Goal: Contribute content: Add original content to the website for others to see

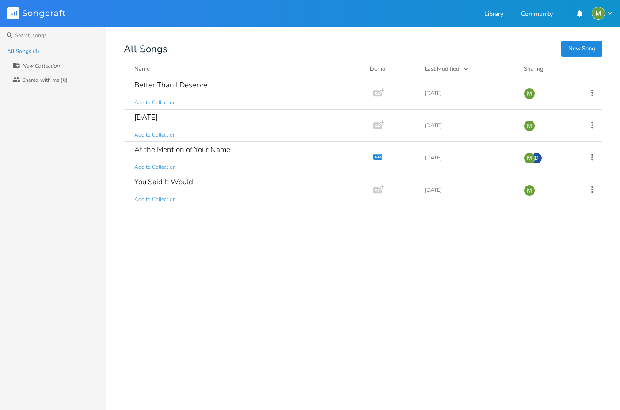
click at [575, 49] on button "New Song" at bounding box center [581, 49] width 41 height 16
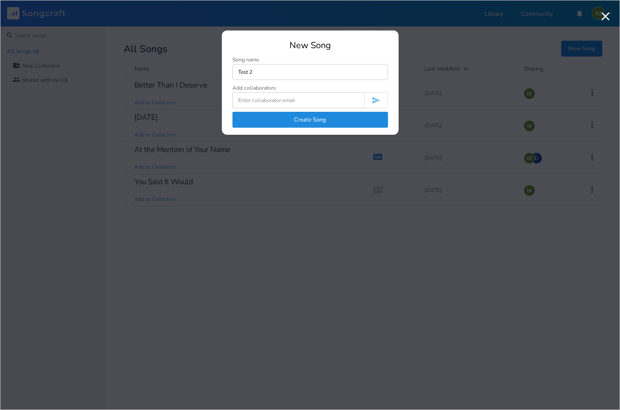
type input "Test 2"
click at [357, 117] on button "Create Song" at bounding box center [309, 120] width 155 height 16
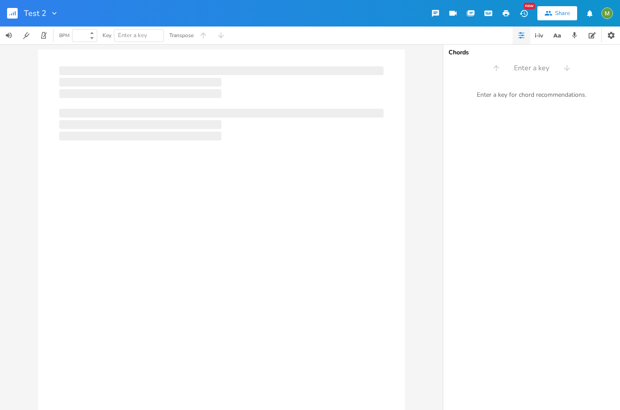
type input "100"
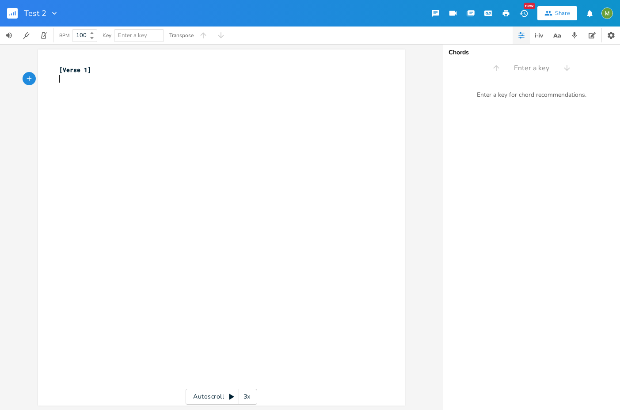
click at [104, 102] on div "xxxxxxxxxx [Verse 1] ​" at bounding box center [227, 236] width 341 height 344
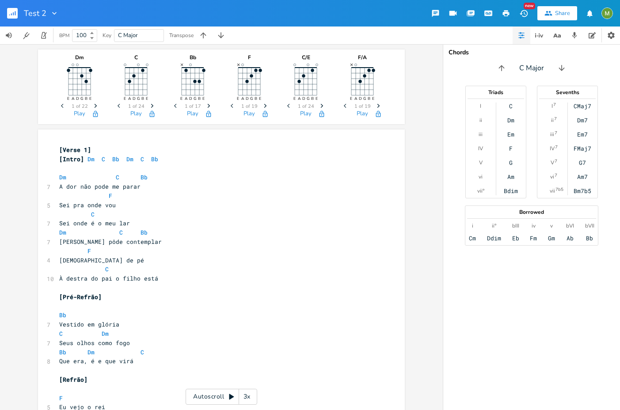
click at [141, 34] on span "C Major" at bounding box center [139, 36] width 42 height 12
type input "F"
click at [366, 226] on pre "Sei onde é o meu lar" at bounding box center [216, 223] width 319 height 9
click at [203, 32] on icon "button" at bounding box center [203, 35] width 9 height 9
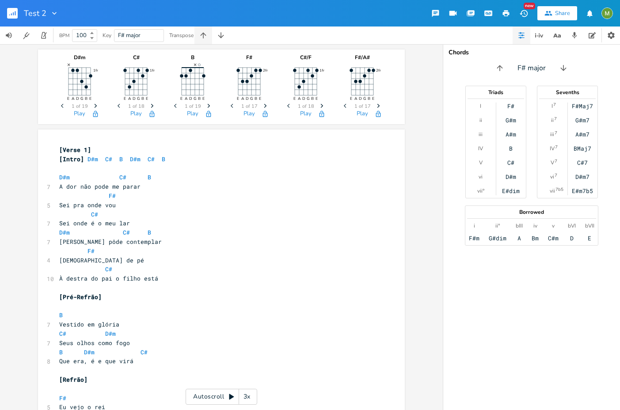
click at [204, 32] on icon "button" at bounding box center [203, 35] width 9 height 9
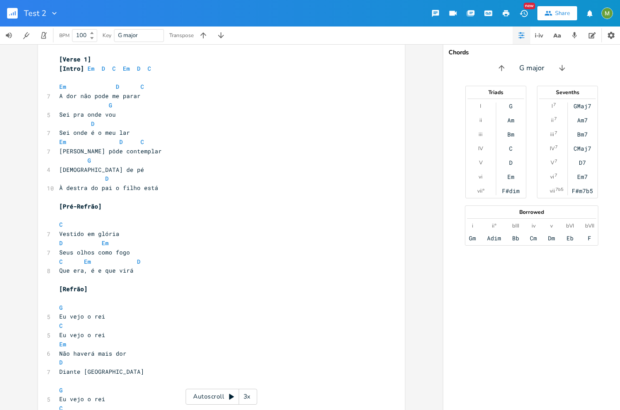
scroll to position [91, 0]
click at [246, 200] on pre "​" at bounding box center [216, 196] width 319 height 9
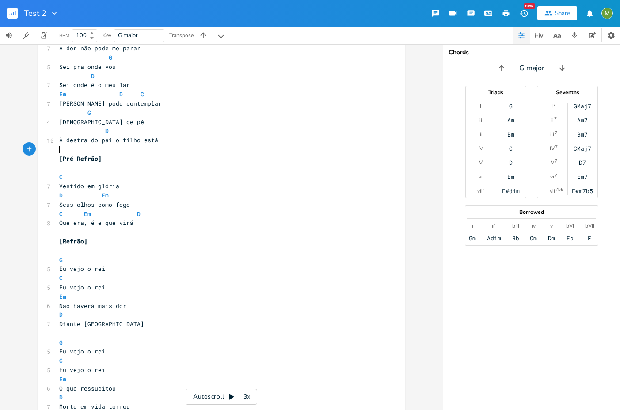
scroll to position [142, 0]
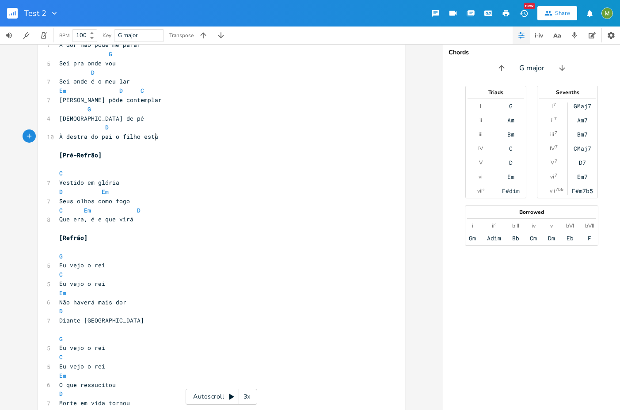
click at [193, 138] on pre "À destra do pai o filho está" at bounding box center [216, 136] width 319 height 9
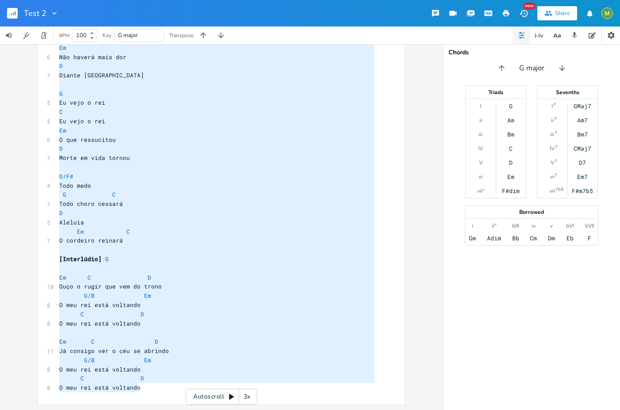
scroll to position [126, 0]
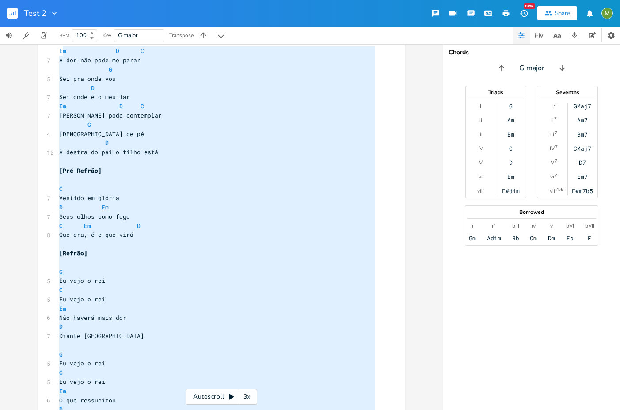
type textarea "Em D C A dor não pode me parar G Sei pra onde vou D Sei onde é o meu lar Em D C…"
drag, startPoint x: 142, startPoint y: 389, endPoint x: 56, endPoint y: 53, distance: 347.0
click at [57, 53] on div "[Verse 1] [Intro] Em D C Em D C ​ Em D C 7 A dor não pode me parar G 5 Sei pra …" at bounding box center [216, 336] width 319 height 634
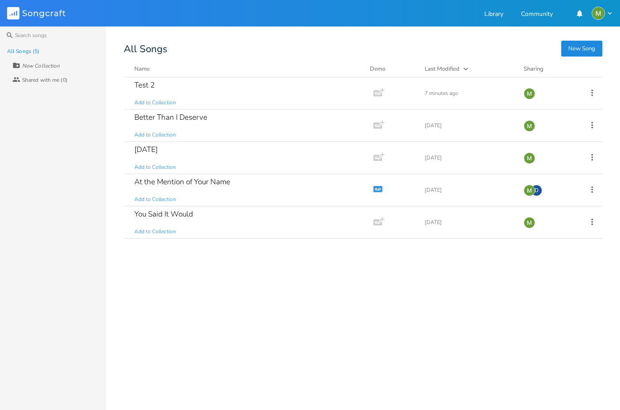
click at [585, 54] on button "New Song" at bounding box center [581, 49] width 41 height 16
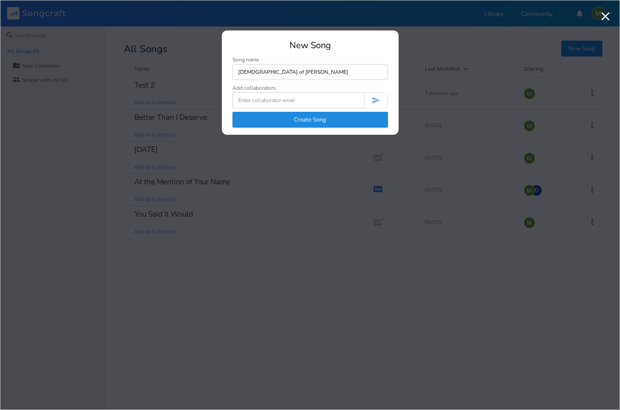
type input "[DEMOGRAPHIC_DATA] of [PERSON_NAME]"
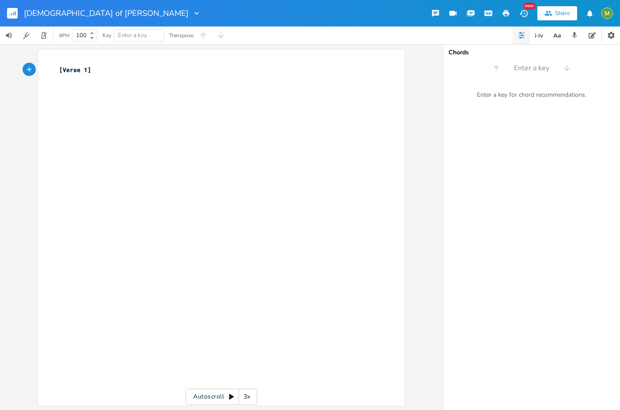
click at [93, 113] on div "xxxxxxxxxx [Verse 1] ​" at bounding box center [227, 236] width 341 height 344
type textarea "[Verse 1]"
drag, startPoint x: 94, startPoint y: 66, endPoint x: 35, endPoint y: 68, distance: 59.2
click at [38, 68] on div "[Verse 1] x [Verse 1] ​" at bounding box center [221, 227] width 367 height 356
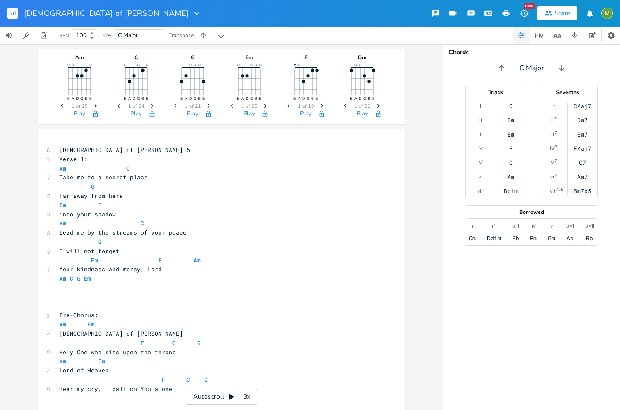
scroll to position [17, 0]
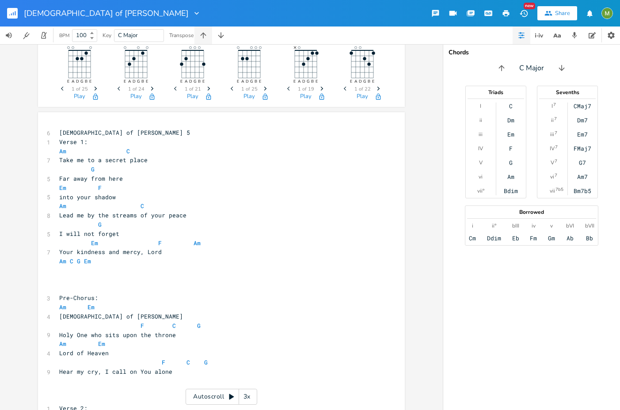
click at [207, 35] on icon "button" at bounding box center [203, 35] width 9 height 9
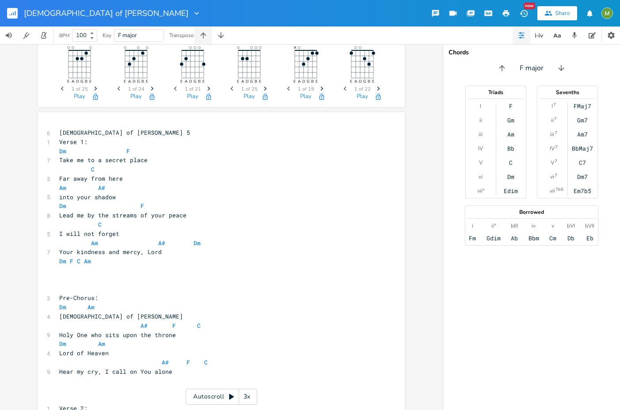
click at [207, 35] on icon "button" at bounding box center [203, 35] width 9 height 9
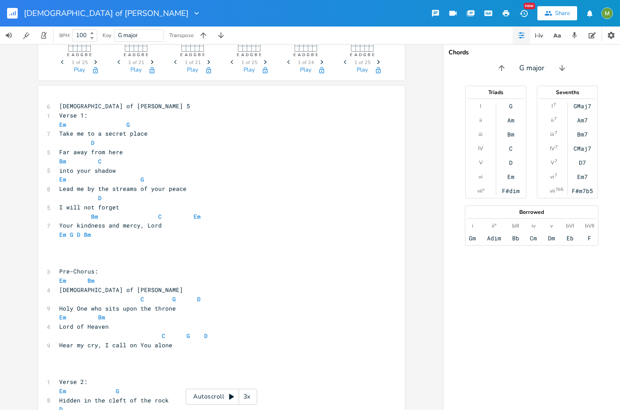
scroll to position [48, 0]
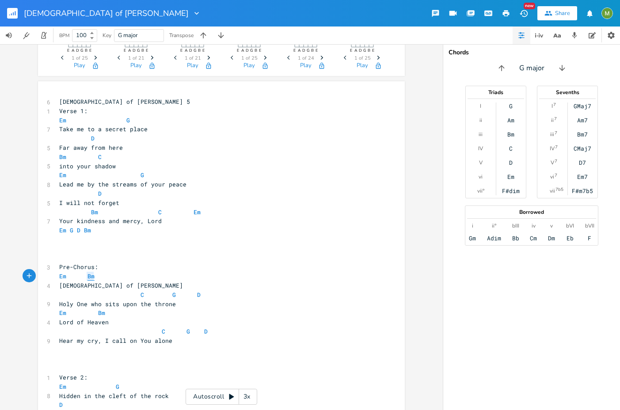
drag, startPoint x: 93, startPoint y: 274, endPoint x: 85, endPoint y: 275, distance: 8.1
click at [85, 275] on pre "Em Bm" at bounding box center [216, 276] width 319 height 9
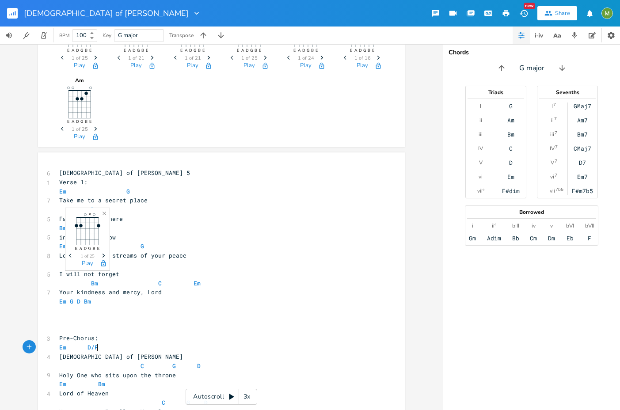
type textarea "D/F#"
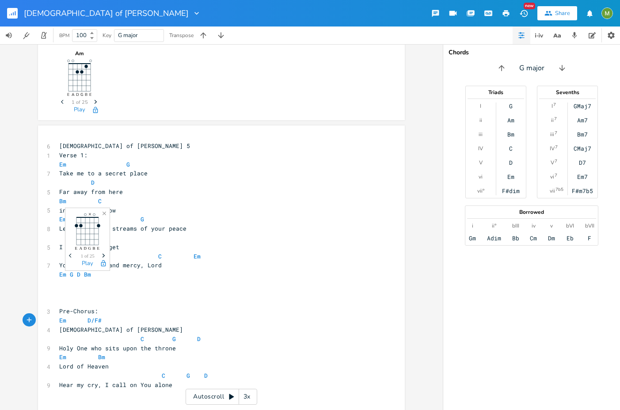
scroll to position [76, 0]
click at [181, 319] on pre "Em D/F#" at bounding box center [216, 319] width 319 height 9
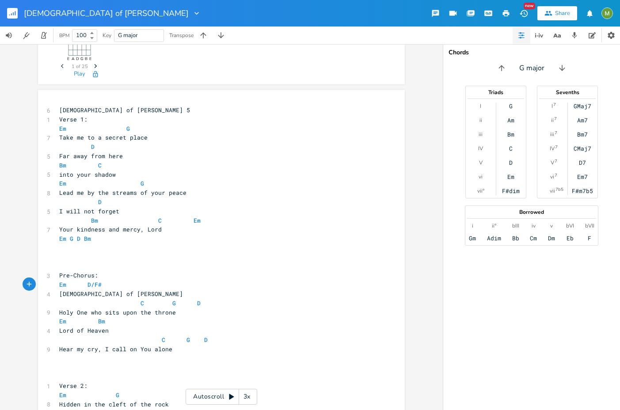
scroll to position [127, 0]
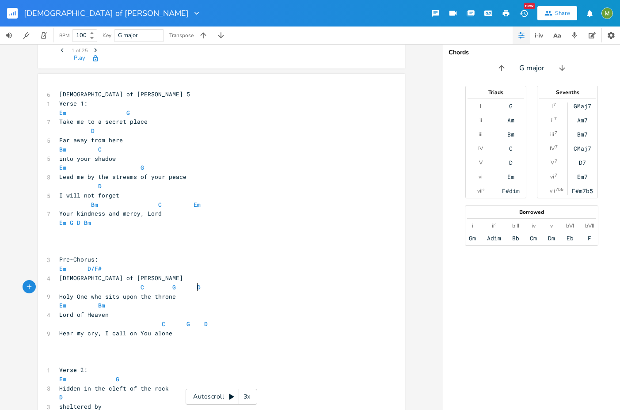
click at [196, 285] on pre "C G D" at bounding box center [216, 287] width 319 height 9
type textarea "/F#"
type textarea "G"
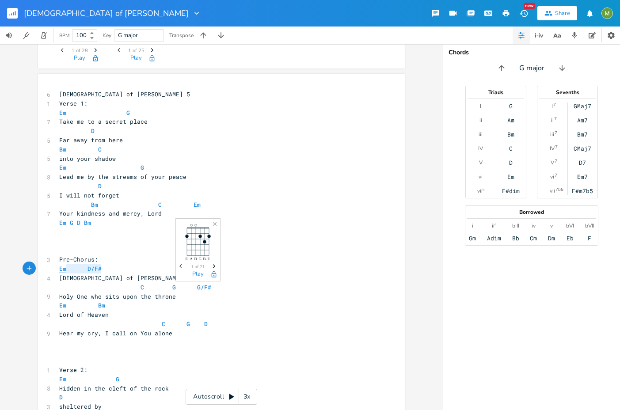
type textarea "Em D/F#"
drag, startPoint x: 98, startPoint y: 269, endPoint x: 57, endPoint y: 267, distance: 41.1
click at [57, 267] on pre "Em D/F#" at bounding box center [216, 268] width 319 height 9
type textarea "Em Bm"
drag, startPoint x: 105, startPoint y: 307, endPoint x: 55, endPoint y: 304, distance: 50.0
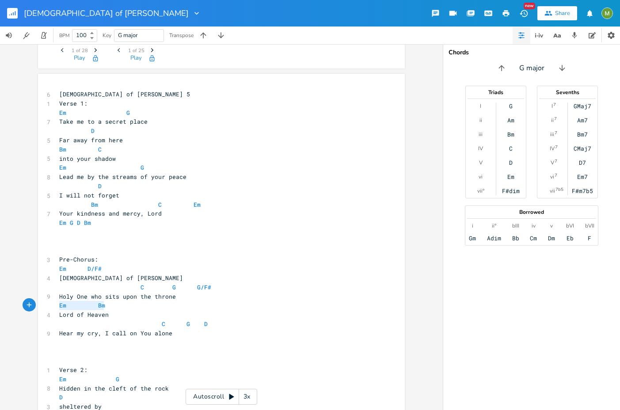
click at [57, 304] on pre "Em Bm" at bounding box center [216, 305] width 319 height 9
paste textarea
type textarea "C G G/F#"
drag, startPoint x: 207, startPoint y: 287, endPoint x: 136, endPoint y: 288, distance: 70.7
click at [136, 288] on pre "C G G/F#" at bounding box center [216, 287] width 319 height 9
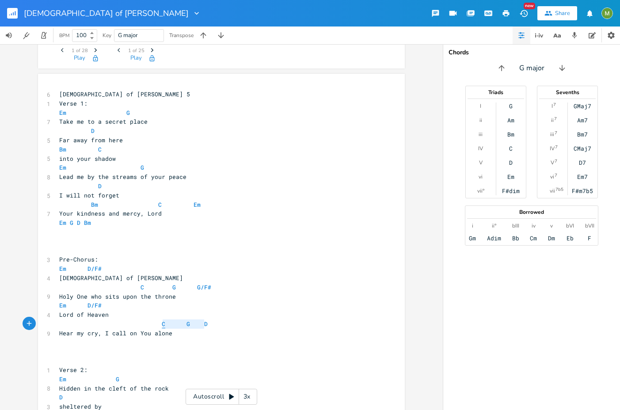
type textarea "C G D"
drag, startPoint x: 203, startPoint y: 324, endPoint x: 157, endPoint y: 325, distance: 46.4
click at [157, 325] on pre "C G D" at bounding box center [216, 323] width 319 height 9
paste textarea
click at [285, 297] on pre "Holy One who sits upon the throne" at bounding box center [216, 296] width 319 height 9
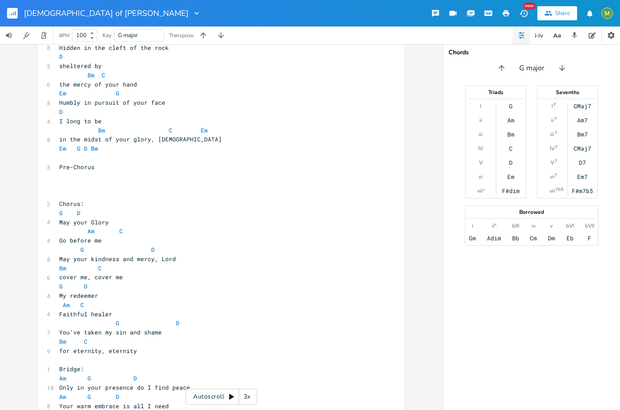
scroll to position [504, 0]
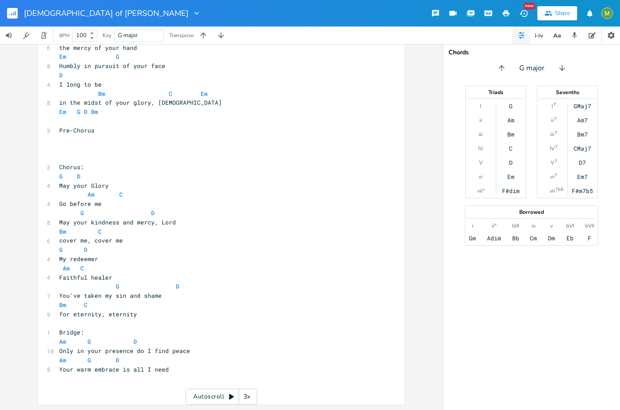
click at [67, 230] on span at bounding box center [69, 231] width 7 height 9
type textarea "E"
click at [151, 180] on pre "G D" at bounding box center [216, 176] width 319 height 9
type textarea "/F#"
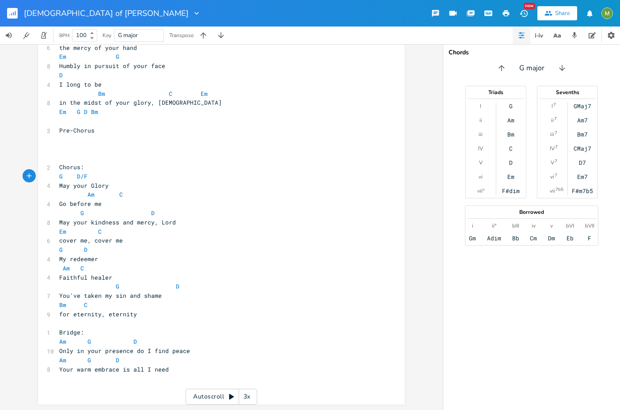
scroll to position [0, 8]
click at [98, 250] on pre "G D" at bounding box center [216, 249] width 319 height 9
type textarea "/F#"
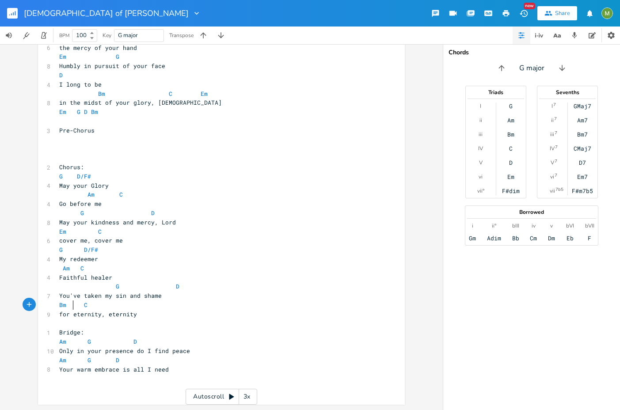
click at [70, 306] on span "Bm C" at bounding box center [73, 305] width 28 height 8
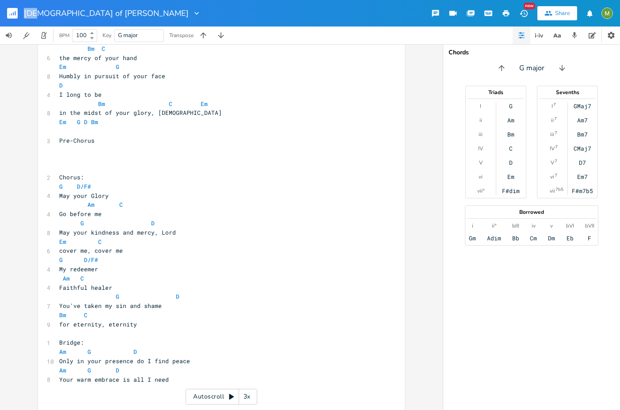
scroll to position [504, 0]
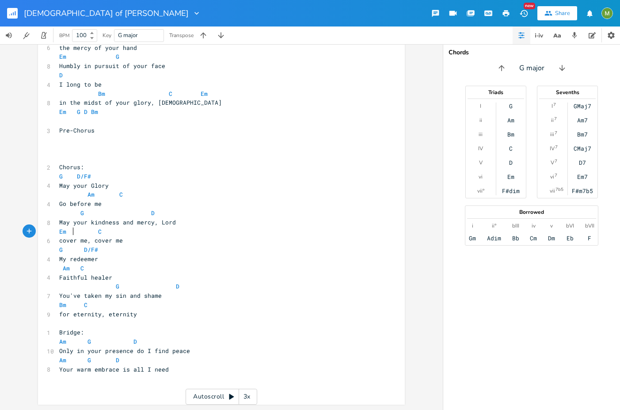
click at [72, 233] on span "Em C" at bounding box center [80, 231] width 42 height 8
click at [66, 233] on span at bounding box center [69, 231] width 7 height 9
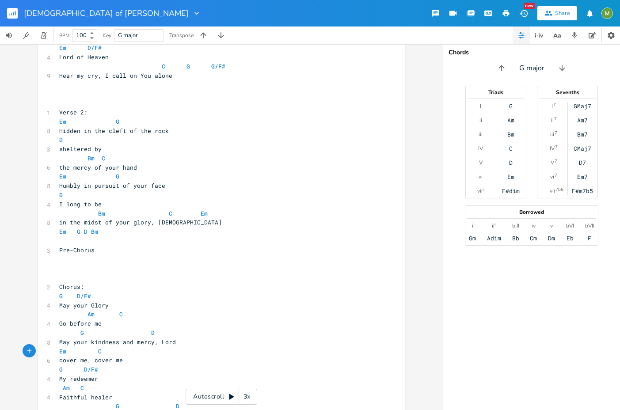
scroll to position [390, 0]
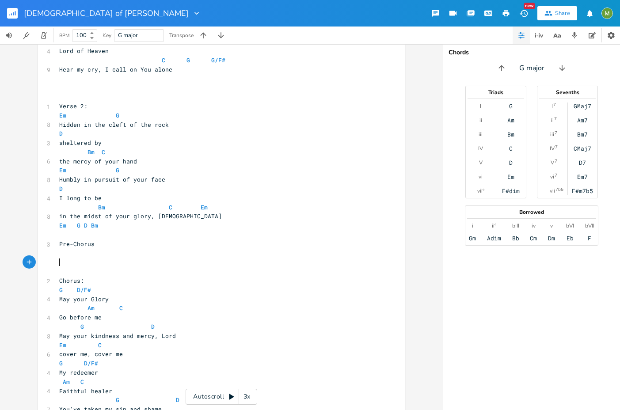
click at [170, 260] on pre "​" at bounding box center [216, 261] width 319 height 9
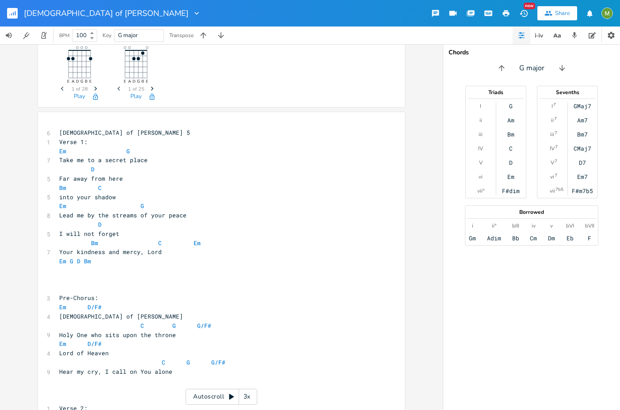
scroll to position [89, 0]
click at [127, 150] on span "Em G" at bounding box center [96, 151] width 74 height 8
type textarea "D/F#"
click at [62, 188] on span "Bm" at bounding box center [62, 187] width 7 height 8
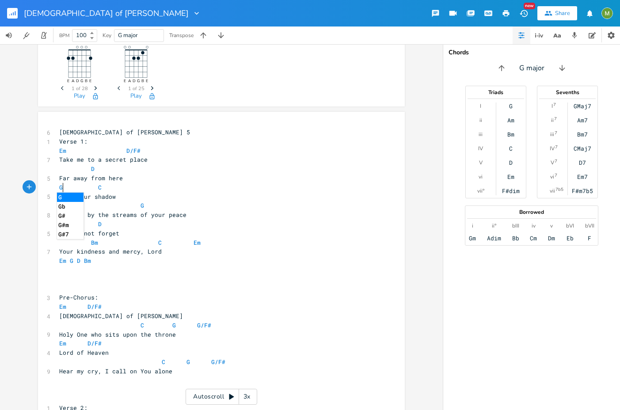
type textarea "G/"
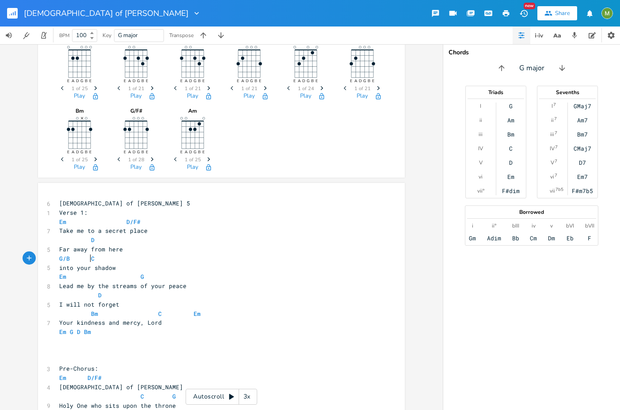
type textarea "B"
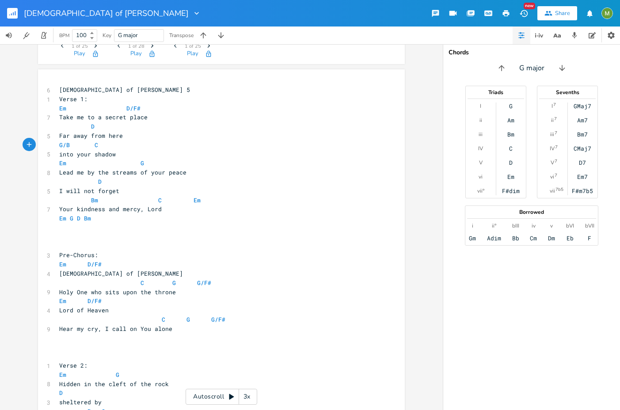
scroll to position [133, 0]
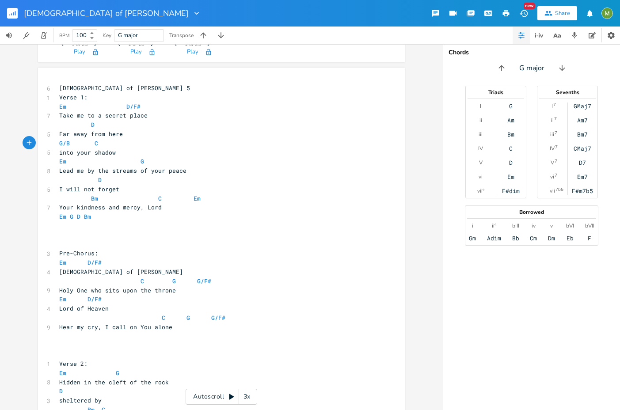
click at [141, 160] on pre "Em G" at bounding box center [216, 161] width 319 height 9
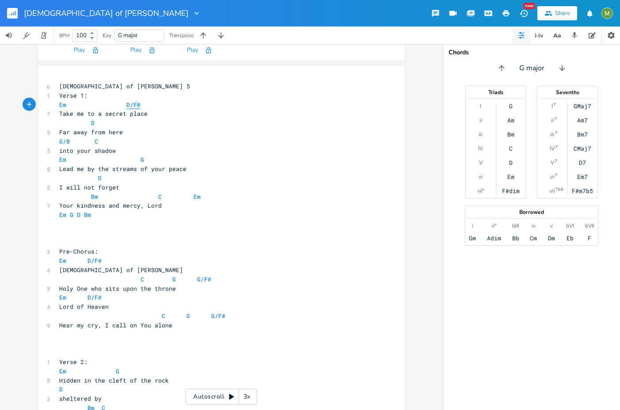
type textarea "D/F#"
drag, startPoint x: 136, startPoint y: 104, endPoint x: 121, endPoint y: 104, distance: 15.5
click at [121, 104] on span "Em D/F#" at bounding box center [101, 105] width 85 height 8
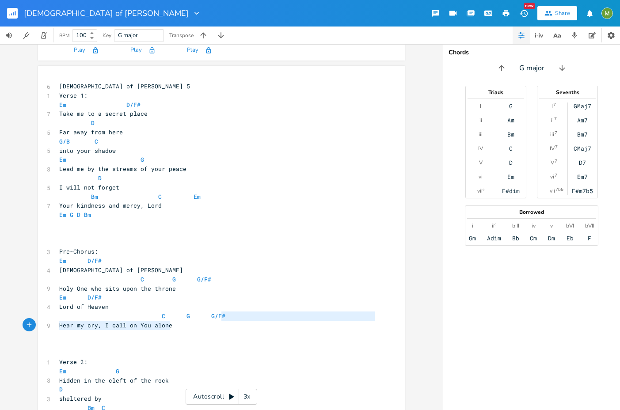
type textarea "G G/F#"
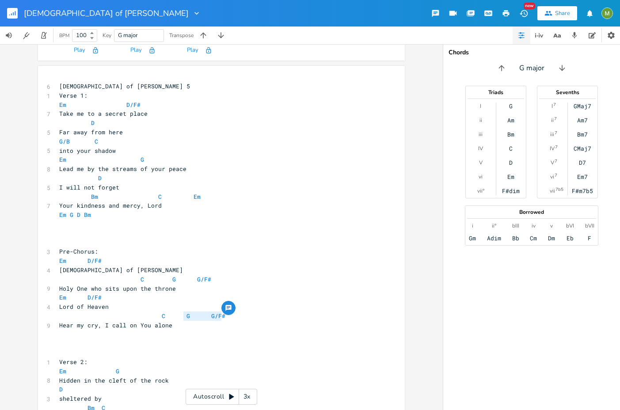
drag, startPoint x: 221, startPoint y: 318, endPoint x: 179, endPoint y: 318, distance: 41.5
click at [179, 318] on pre "C G G/F#" at bounding box center [216, 315] width 319 height 9
type textarea "G/B C"
drag, startPoint x: 97, startPoint y: 140, endPoint x: 36, endPoint y: 139, distance: 60.5
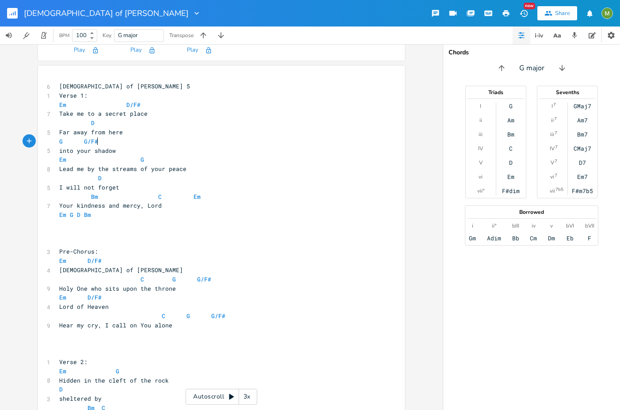
scroll to position [64, 0]
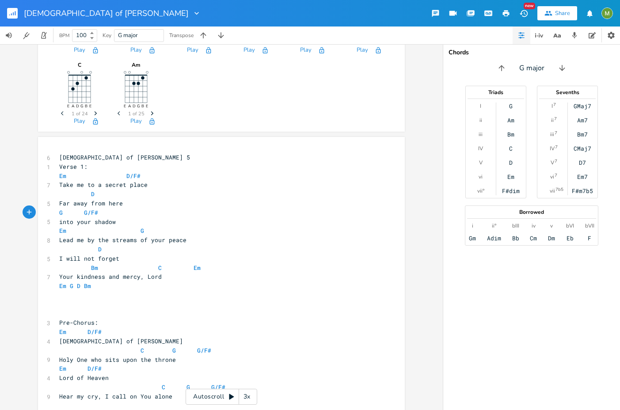
click at [64, 177] on span "Em D/F#" at bounding box center [101, 176] width 85 height 8
drag, startPoint x: 136, startPoint y: 175, endPoint x: 122, endPoint y: 175, distance: 14.1
click at [122, 175] on span "Em D/F#" at bounding box center [101, 176] width 85 height 8
type textarea "G"
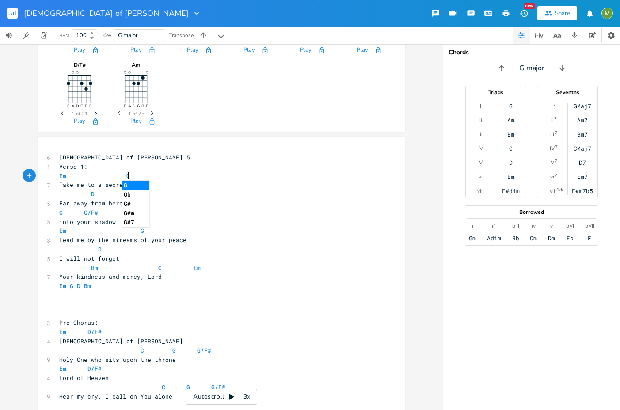
click at [161, 174] on pre "Em G" at bounding box center [216, 175] width 319 height 9
click at [95, 193] on span at bounding box center [98, 193] width 7 height 9
type textarea "C"
click at [176, 186] on pre "Take me to a secret place" at bounding box center [216, 184] width 319 height 9
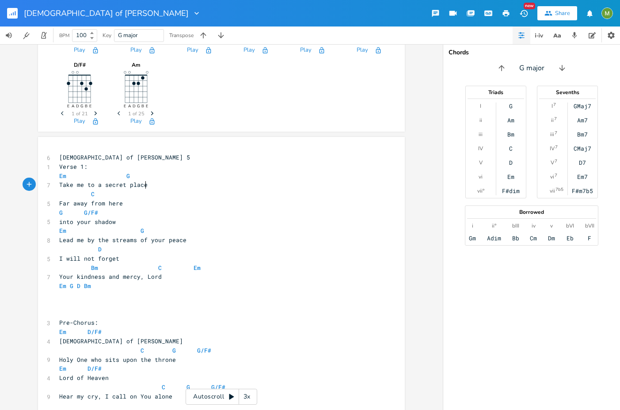
click at [151, 32] on span "G major" at bounding box center [139, 36] width 42 height 12
type input "E Minor"
click at [126, 176] on span "Em G" at bounding box center [96, 176] width 74 height 8
type textarea "/B"
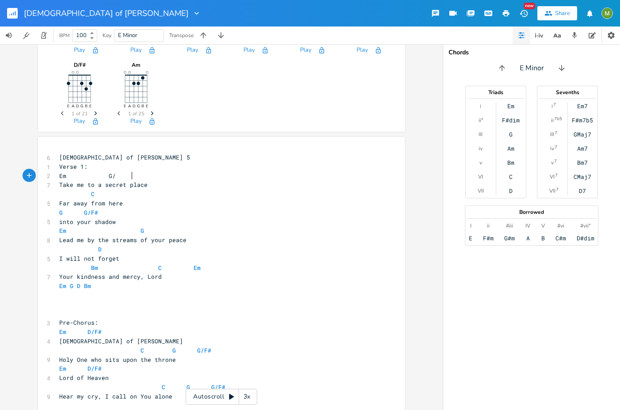
scroll to position [0, 5]
type textarea "Em G/B"
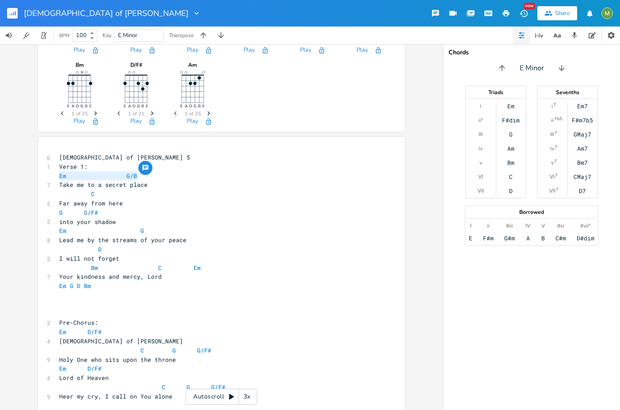
drag, startPoint x: 140, startPoint y: 175, endPoint x: 53, endPoint y: 179, distance: 86.2
type textarea "Em G"
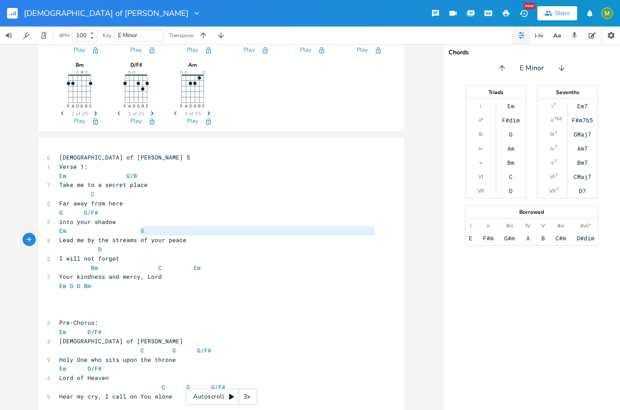
type textarea "Em G"
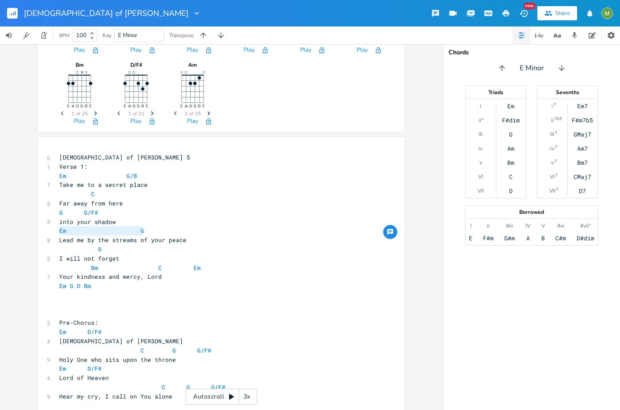
drag, startPoint x: 144, startPoint y: 230, endPoint x: 34, endPoint y: 232, distance: 110.0
click at [34, 232] on div "Em E A D G B E Previous 1 of 25 Next Play G/B E A D G B E Previous 1 of 21 Next…" at bounding box center [221, 227] width 442 height 366
paste textarea
type textarea "G G/F#"
drag, startPoint x: 96, startPoint y: 215, endPoint x: 45, endPoint y: 214, distance: 50.8
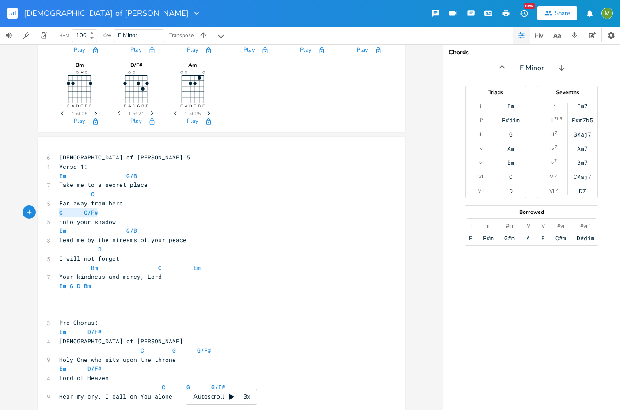
type textarea "Bm C Em"
drag, startPoint x: 196, startPoint y: 266, endPoint x: 51, endPoint y: 267, distance: 144.8
click at [98, 249] on span "D" at bounding box center [87, 249] width 57 height 8
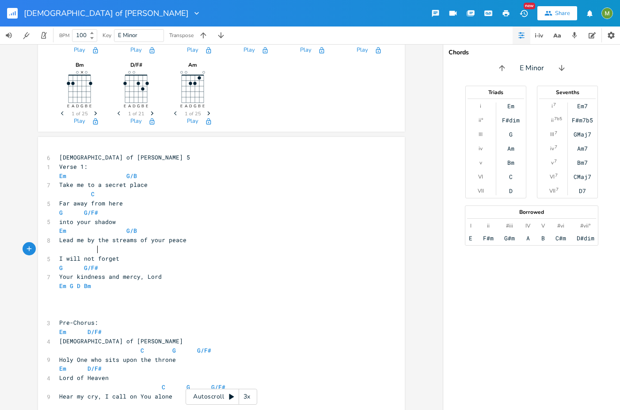
type textarea "C"
click at [140, 300] on pre "​" at bounding box center [216, 304] width 319 height 9
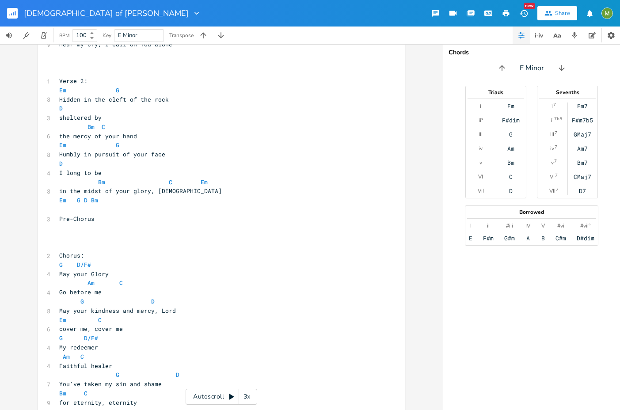
scroll to position [504, 0]
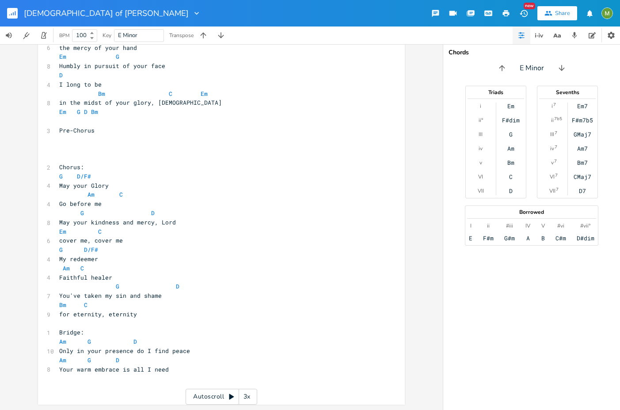
click at [66, 232] on span at bounding box center [69, 231] width 7 height 9
type textarea "G/B"
click at [154, 273] on pre "Faithful healer" at bounding box center [216, 277] width 319 height 9
click at [66, 305] on span at bounding box center [69, 304] width 7 height 9
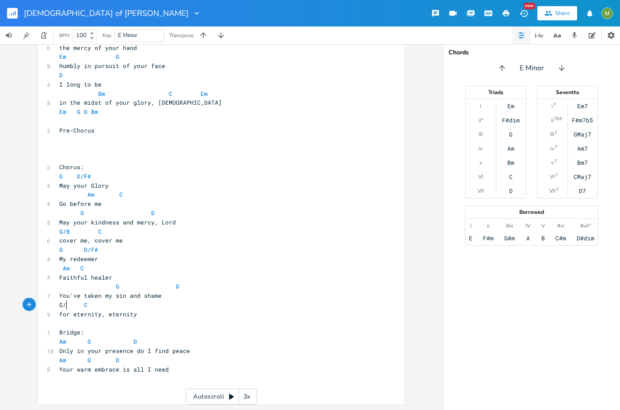
type textarea "G/B"
click at [84, 306] on span "C" at bounding box center [86, 305] width 4 height 8
click at [151, 212] on pre "G D" at bounding box center [216, 212] width 319 height 9
type textarea "/F#"
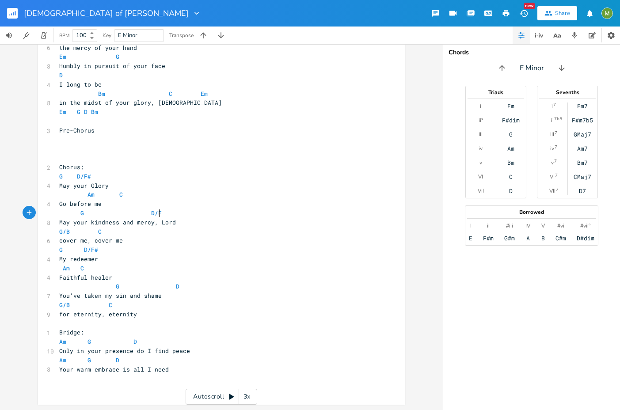
scroll to position [0, 8]
click at [155, 315] on pre "for eternity, eternity" at bounding box center [216, 314] width 319 height 9
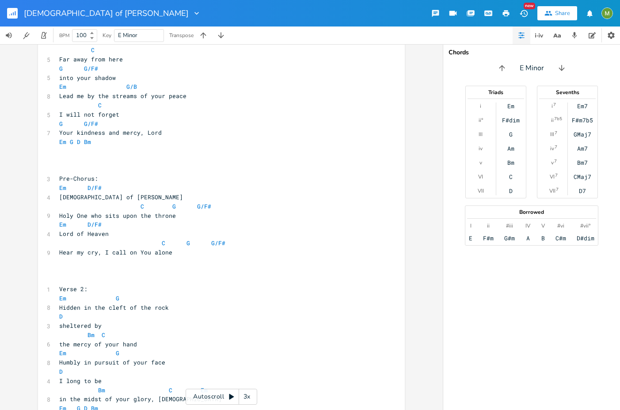
scroll to position [130, 0]
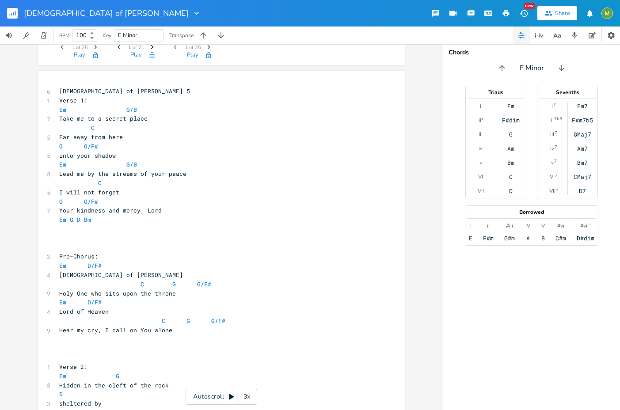
type textarea "G/B"
drag, startPoint x: 122, startPoint y: 109, endPoint x: 136, endPoint y: 109, distance: 14.1
click at [136, 109] on pre "Em G/B" at bounding box center [216, 109] width 319 height 9
type textarea "G/B"
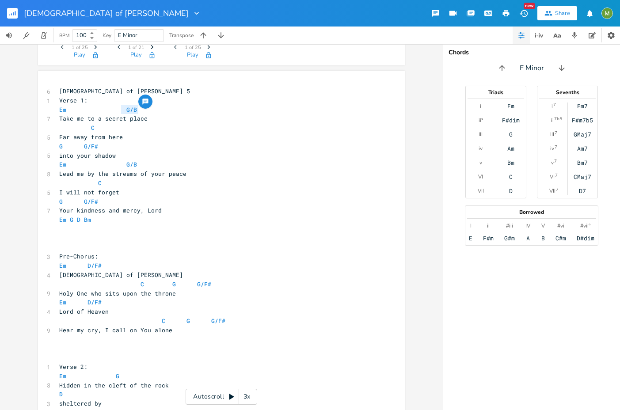
drag, startPoint x: 136, startPoint y: 109, endPoint x: 120, endPoint y: 110, distance: 15.9
click at [120, 110] on span "Em G/B" at bounding box center [99, 110] width 81 height 8
type textarea "Bm"
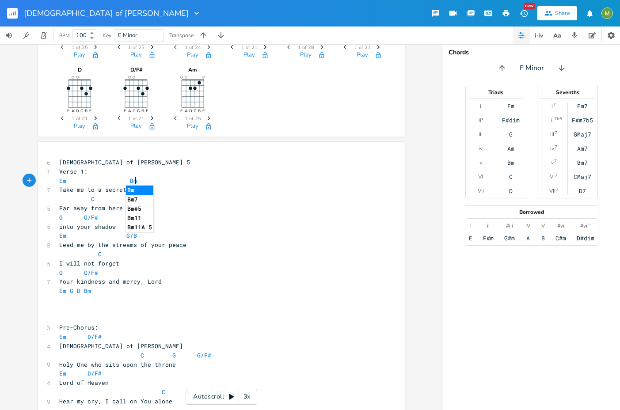
type textarea "Bm"
drag, startPoint x: 133, startPoint y: 180, endPoint x: 125, endPoint y: 180, distance: 7.5
click at [125, 180] on pre "Em Bm" at bounding box center [216, 180] width 319 height 9
drag, startPoint x: 134, startPoint y: 236, endPoint x: 121, endPoint y: 235, distance: 13.3
click at [121, 235] on span "Em G/B" at bounding box center [99, 235] width 81 height 8
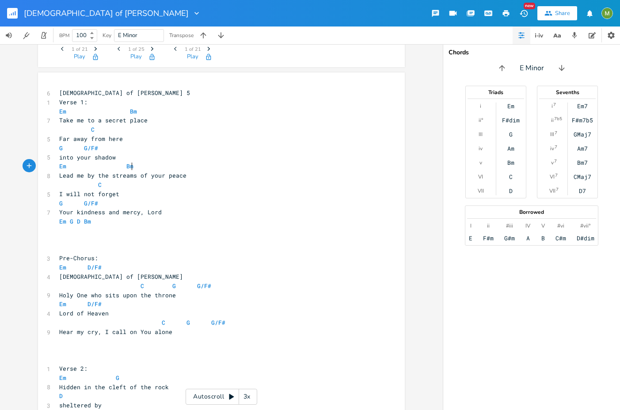
scroll to position [135, 0]
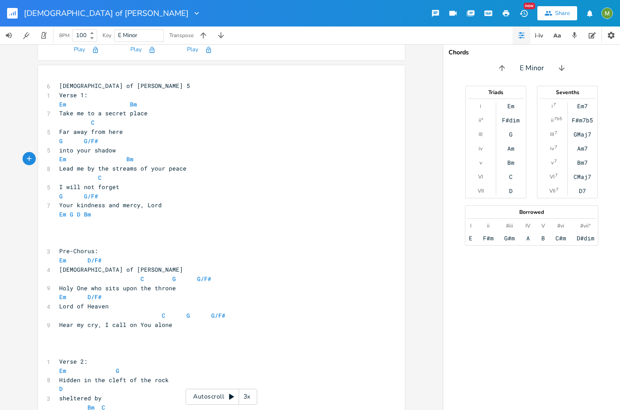
type textarea "G/B"
drag, startPoint x: 92, startPoint y: 215, endPoint x: 67, endPoint y: 217, distance: 25.7
click at [67, 217] on pre "Em G D Bm" at bounding box center [216, 214] width 319 height 9
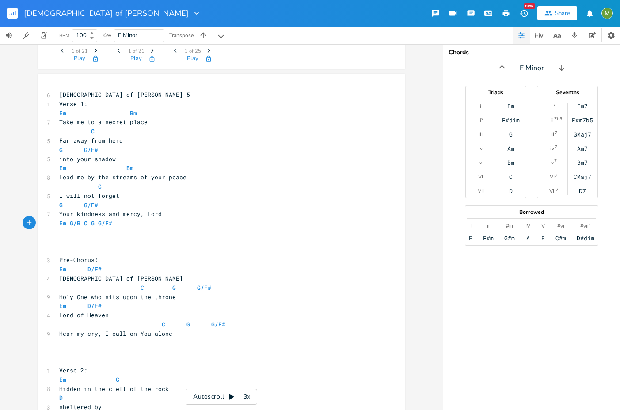
scroll to position [127, 0]
type textarea "G/B C G G/F#"
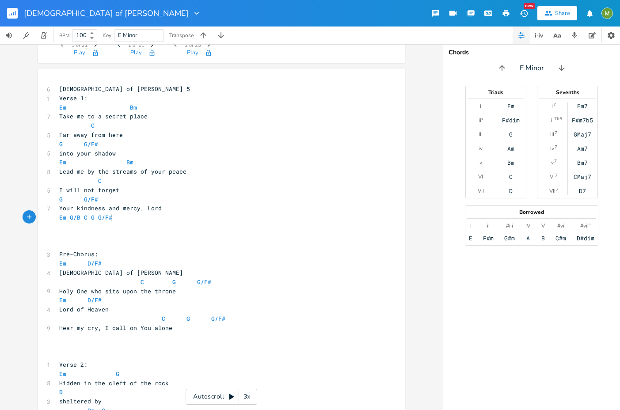
scroll to position [113, 0]
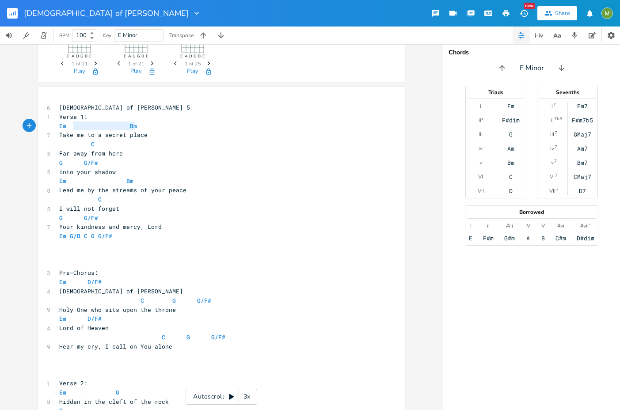
type textarea "Em Bm"
drag, startPoint x: 133, startPoint y: 125, endPoint x: 49, endPoint y: 124, distance: 84.4
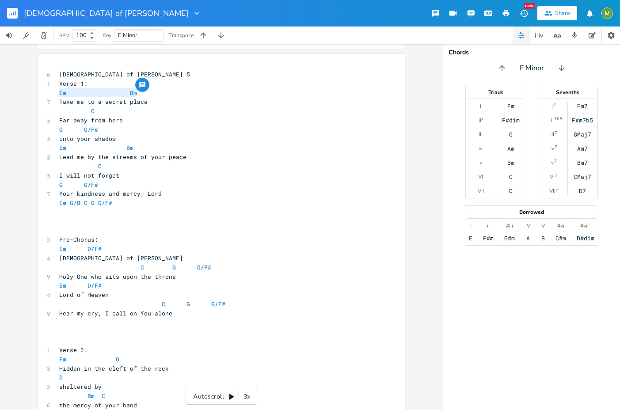
scroll to position [310, 0]
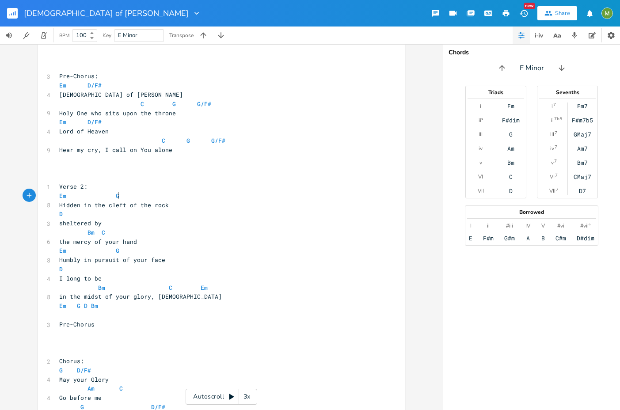
type textarea "Em G"
drag, startPoint x: 122, startPoint y: 197, endPoint x: 25, endPoint y: 197, distance: 97.2
click at [25, 197] on div "Em E A D G B E Previous 1 of 25 Next Play Bm E A D G B E × Previous 1 of 25 Nex…" at bounding box center [221, 227] width 442 height 366
paste textarea
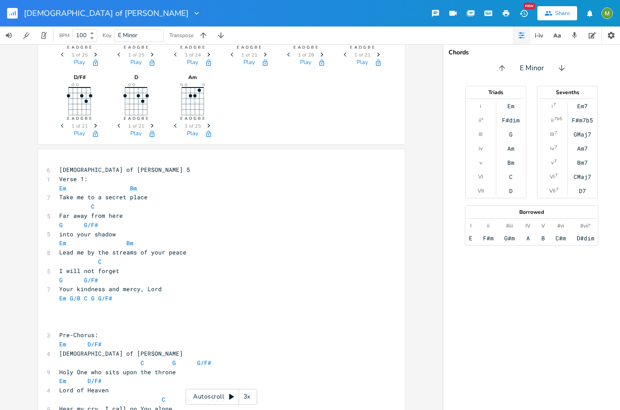
scroll to position [3, 0]
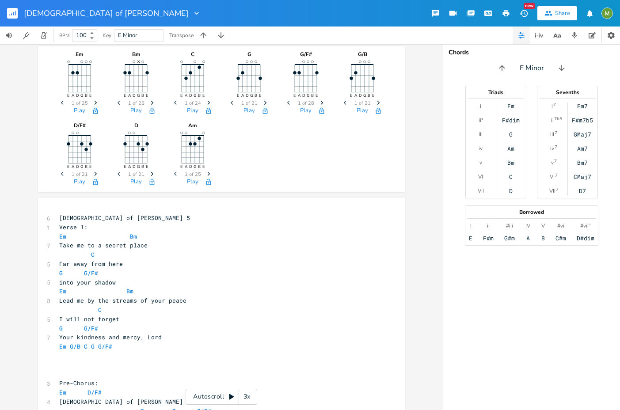
type textarea "C"
drag, startPoint x: 101, startPoint y: 255, endPoint x: 39, endPoint y: 253, distance: 61.8
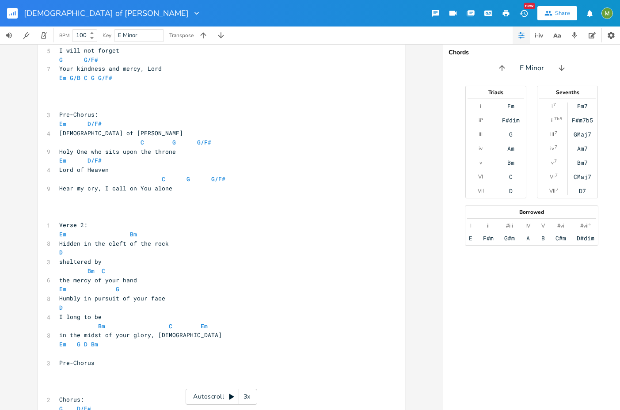
scroll to position [281, 0]
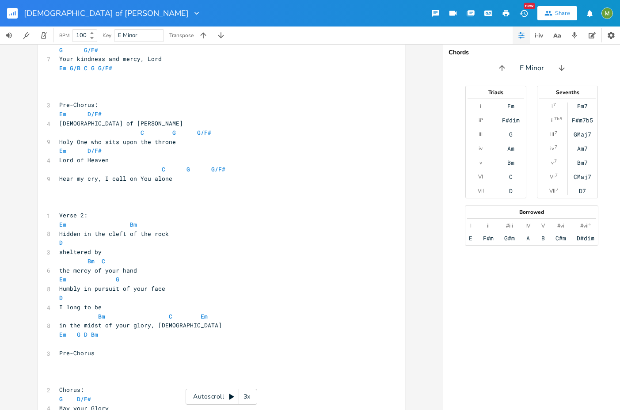
type textarea "D"
drag, startPoint x: 75, startPoint y: 246, endPoint x: 36, endPoint y: 244, distance: 38.9
click at [38, 244] on div "D x 6 [DEMOGRAPHIC_DATA] of [PERSON_NAME] 5 1 Verse 1: Em Bm 7 Take me to a sec…" at bounding box center [221, 282] width 367 height 726
paste textarea
type textarea "Bm C"
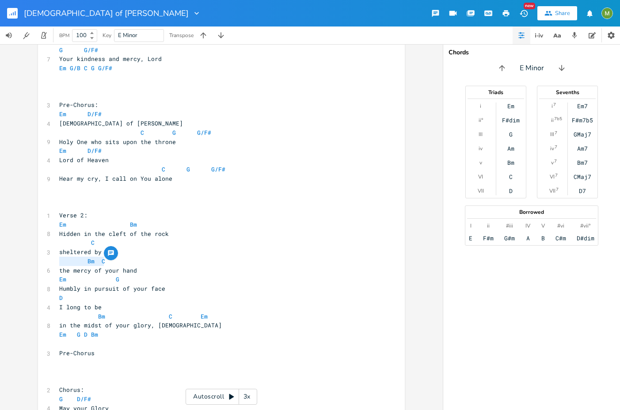
drag, startPoint x: 124, startPoint y: 260, endPoint x: 48, endPoint y: 259, distance: 75.5
click at [48, 259] on div "Bm C x 6 [DEMOGRAPHIC_DATA] of [PERSON_NAME] 5 1 Verse 1: Em Bm 7 Take me to a …" at bounding box center [221, 282] width 367 height 726
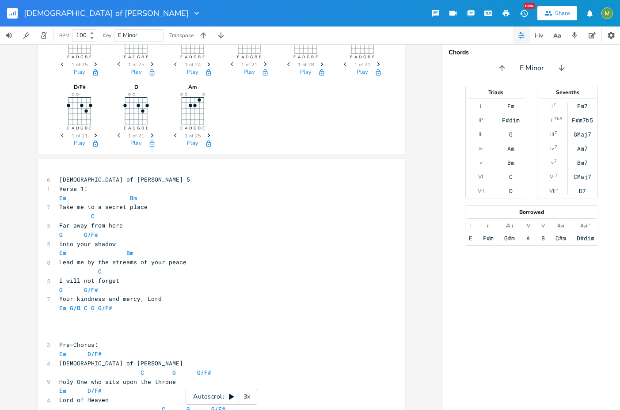
scroll to position [38, 0]
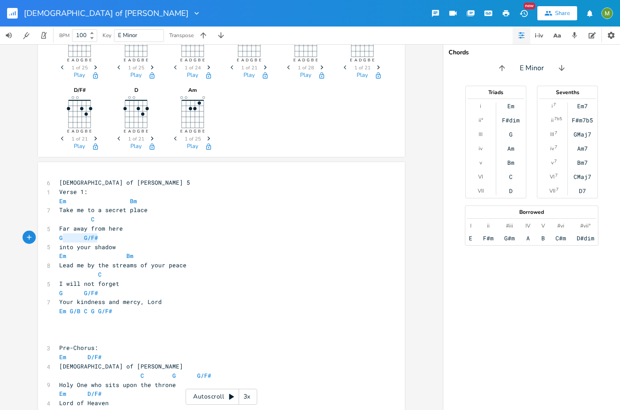
type textarea "G G/F#"
drag, startPoint x: 102, startPoint y: 240, endPoint x: 53, endPoint y: 236, distance: 48.7
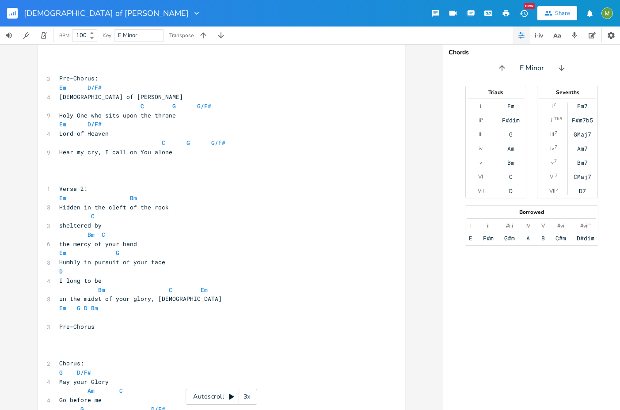
scroll to position [317, 0]
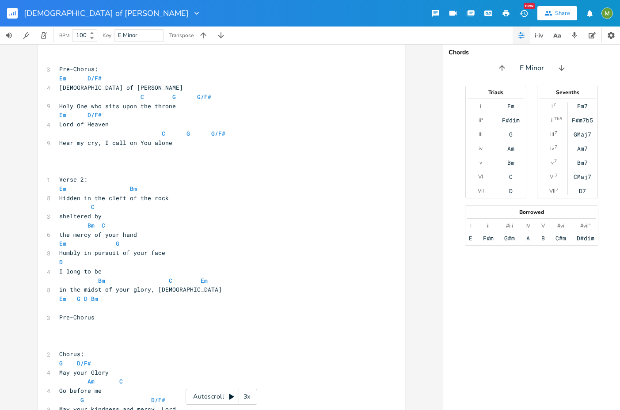
type textarea "Bm C"
drag, startPoint x: 117, startPoint y: 225, endPoint x: 19, endPoint y: 226, distance: 98.5
click at [19, 226] on div "Em E A D G B E Previous 1 of 25 Next Play Bm E A D G B E × Previous 1 of 25 Nex…" at bounding box center [221, 227] width 442 height 366
paste textarea
type textarea "Em G"
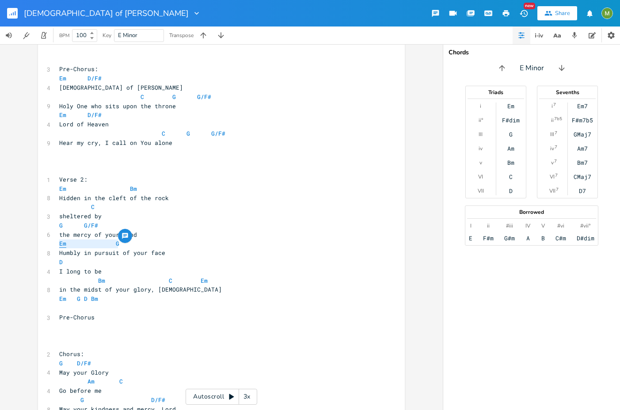
drag, startPoint x: 118, startPoint y: 243, endPoint x: 57, endPoint y: 245, distance: 61.4
click at [57, 245] on pre "Em G" at bounding box center [216, 243] width 319 height 9
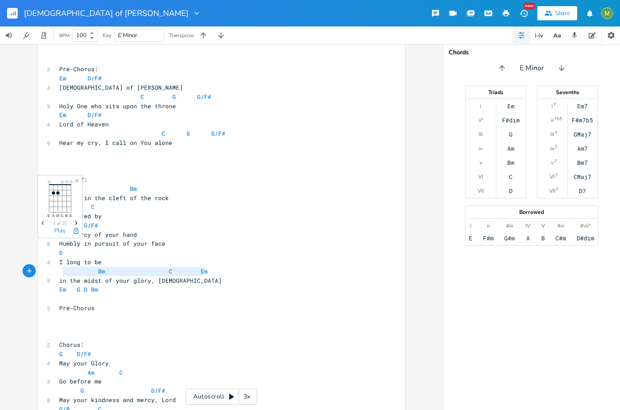
type textarea "Bm C Em"
drag, startPoint x: 208, startPoint y: 270, endPoint x: 46, endPoint y: 272, distance: 161.6
click at [46, 275] on div "Bm C Em x 6 [DEMOGRAPHIC_DATA] of [PERSON_NAME] 5 1 Verse 1: Em Bm 7 Take me to…" at bounding box center [221, 241] width 367 height 717
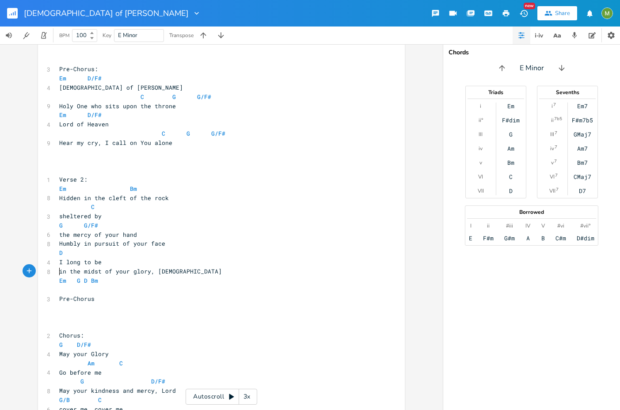
click at [117, 251] on pre "D" at bounding box center [216, 252] width 319 height 9
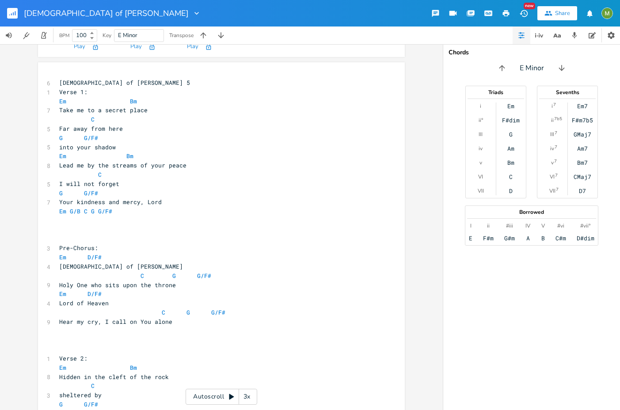
scroll to position [30, 0]
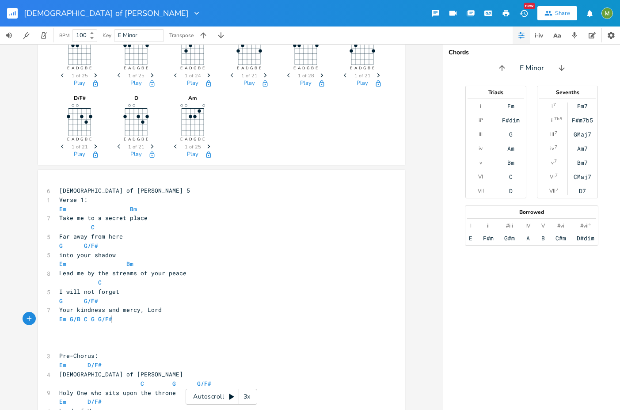
type textarea "Em G/B C G G/F#"
drag, startPoint x: 114, startPoint y: 321, endPoint x: 51, endPoint y: 320, distance: 63.2
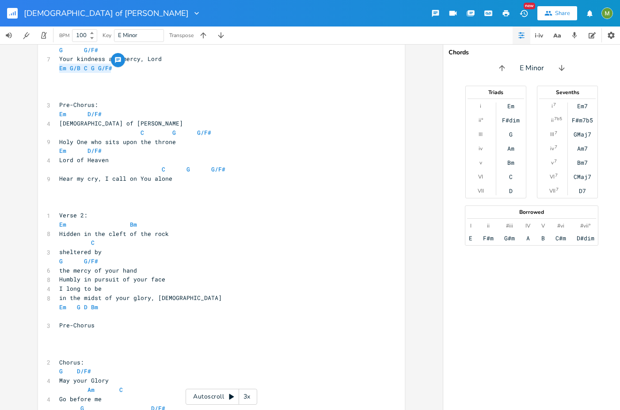
scroll to position [299, 0]
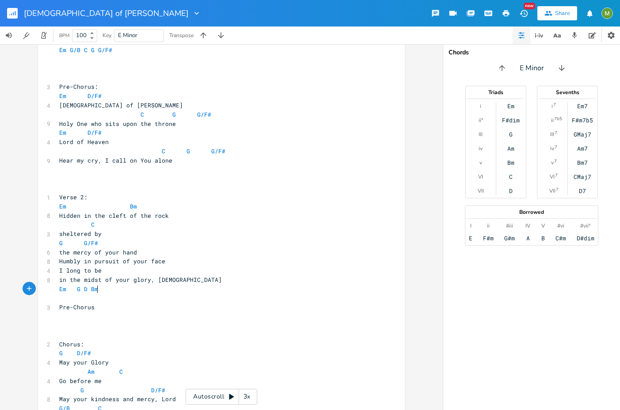
type textarea "Em G D Bm"
drag, startPoint x: 98, startPoint y: 289, endPoint x: 36, endPoint y: 288, distance: 62.7
click at [38, 288] on div "Em G D Bm x 6 [DEMOGRAPHIC_DATA] of [PERSON_NAME] 5 1 Verse 1: Em Bm 7 Take me …" at bounding box center [221, 250] width 367 height 699
paste textarea
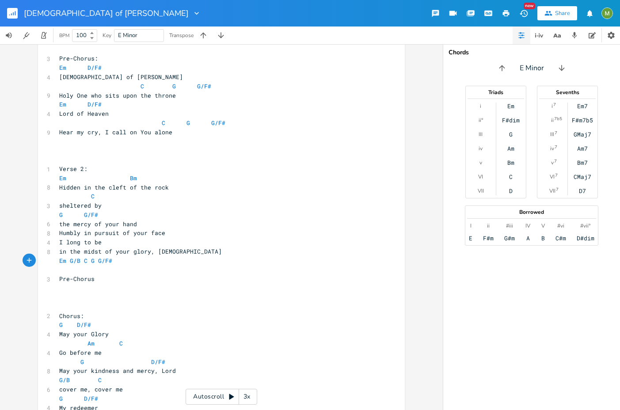
scroll to position [348, 0]
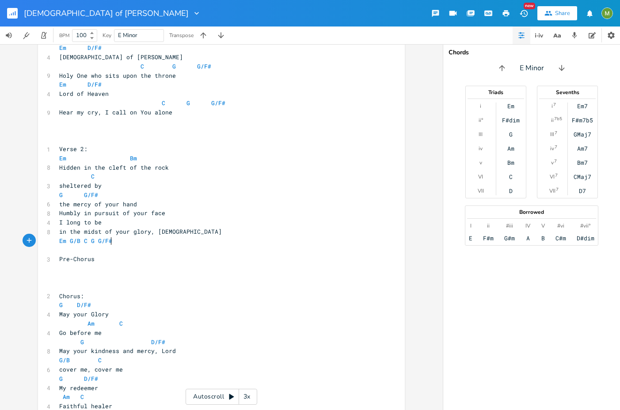
click at [89, 278] on pre "​" at bounding box center [216, 277] width 319 height 9
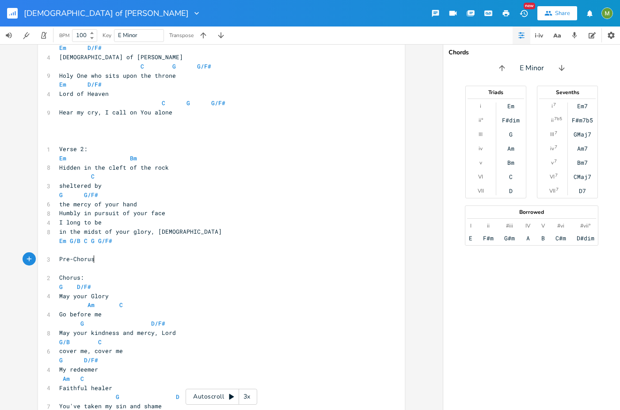
click at [116, 262] on pre "Pre-Chorus" at bounding box center [216, 258] width 319 height 9
click at [71, 135] on pre "​" at bounding box center [216, 139] width 319 height 9
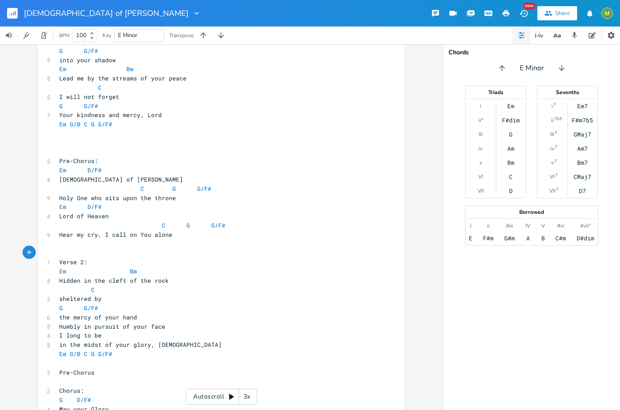
scroll to position [181, 0]
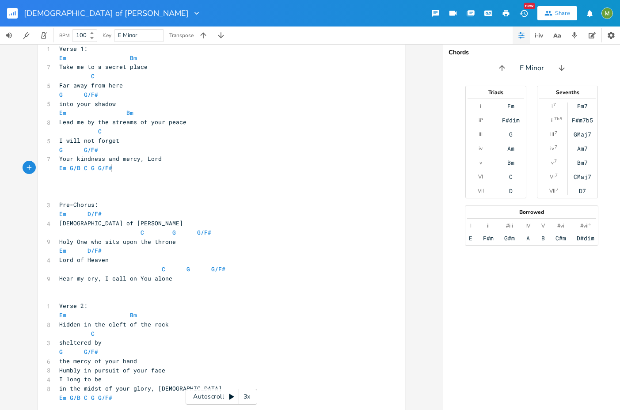
click at [222, 171] on pre "Em G/B C G G/F#" at bounding box center [216, 167] width 319 height 9
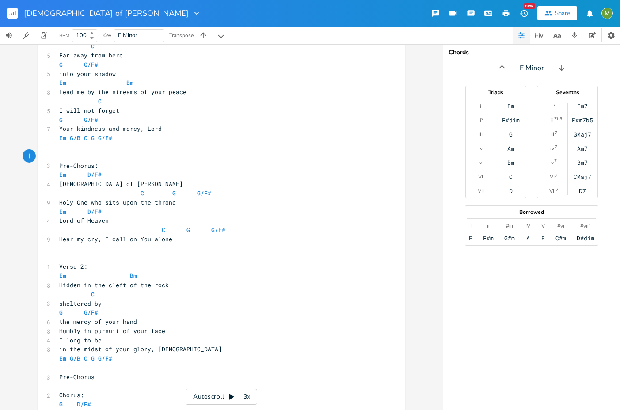
scroll to position [229, 0]
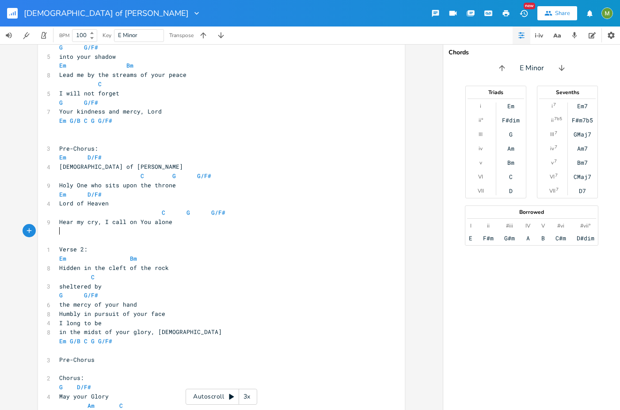
click at [183, 229] on pre "​" at bounding box center [216, 231] width 319 height 9
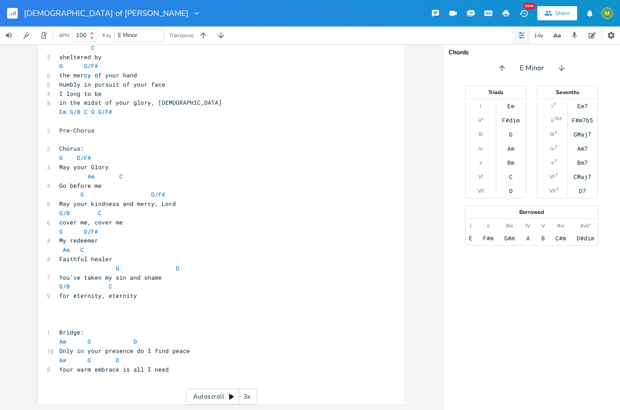
scroll to position [400, 0]
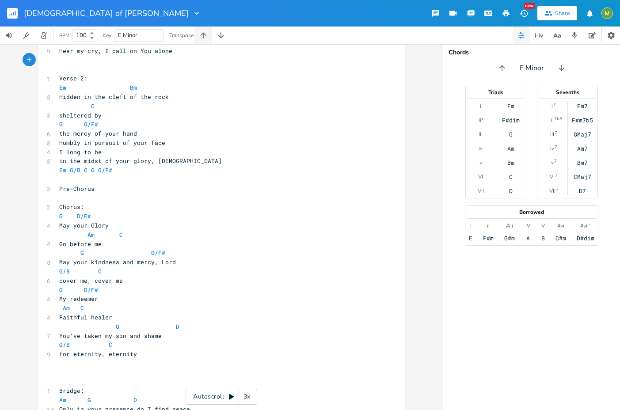
click at [205, 37] on icon "button" at bounding box center [203, 35] width 9 height 9
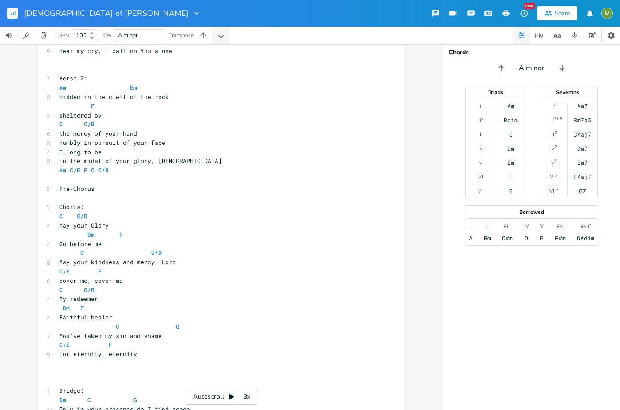
click at [218, 35] on icon "button" at bounding box center [220, 35] width 9 height 9
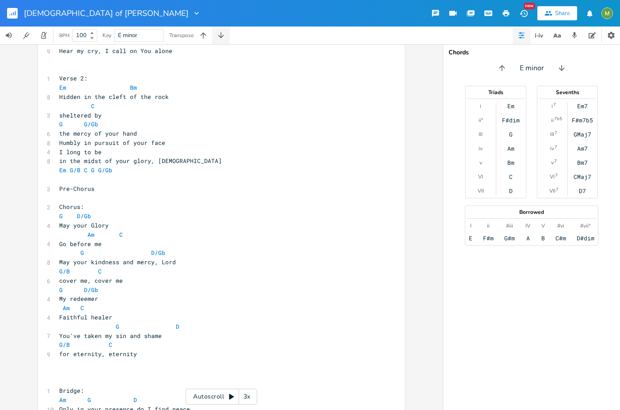
click at [218, 35] on icon "button" at bounding box center [220, 35] width 9 height 9
click at [207, 35] on icon "button" at bounding box center [203, 35] width 9 height 9
click at [200, 324] on pre "G D" at bounding box center [216, 326] width 319 height 9
type textarea "/F#"
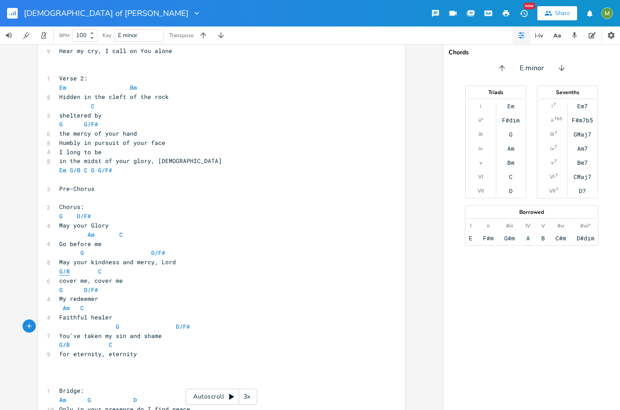
click at [64, 270] on span "G/B" at bounding box center [64, 271] width 11 height 8
click at [70, 272] on span at bounding box center [72, 271] width 4 height 9
type textarea "M"
type textarea "Bm"
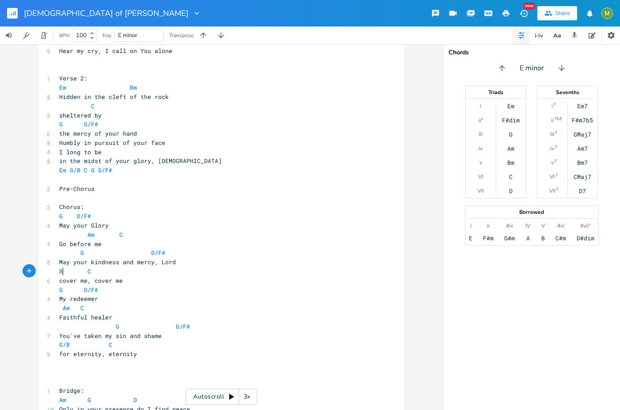
scroll to position [0, 8]
click at [247, 310] on pre "Am C" at bounding box center [216, 307] width 319 height 9
click at [87, 273] on span "Bm C" at bounding box center [76, 271] width 35 height 8
type textarea "Bm C"
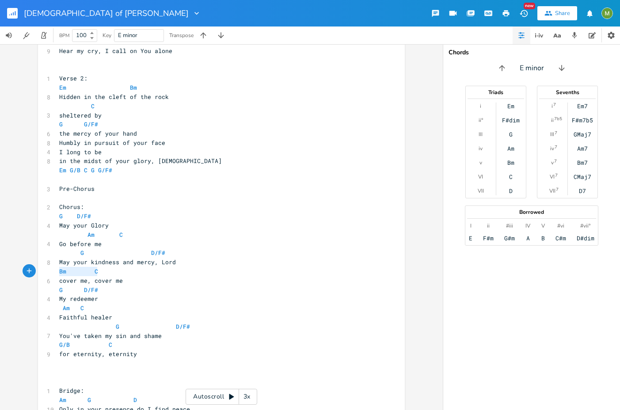
drag, startPoint x: 100, startPoint y: 272, endPoint x: 50, endPoint y: 268, distance: 50.0
click at [50, 268] on div "Bm C x 6 [DEMOGRAPHIC_DATA] of [PERSON_NAME] 5 1 Verse 1: Em Bm 7 Take me to a …" at bounding box center [221, 132] width 367 height 662
type textarea "G/B C"
drag, startPoint x: 110, startPoint y: 344, endPoint x: 48, endPoint y: 344, distance: 62.3
click at [48, 344] on div "G/B C x 6 [DEMOGRAPHIC_DATA] of [PERSON_NAME] 5 1 Verse 1: Em Bm 7 Take me to a…" at bounding box center [221, 132] width 367 height 662
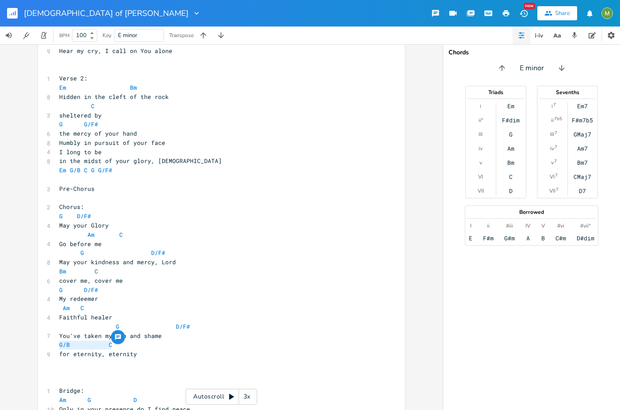
paste textarea
click at [95, 345] on span "C" at bounding box center [97, 344] width 4 height 8
click at [177, 351] on pre "for eternity, eternity" at bounding box center [216, 353] width 319 height 9
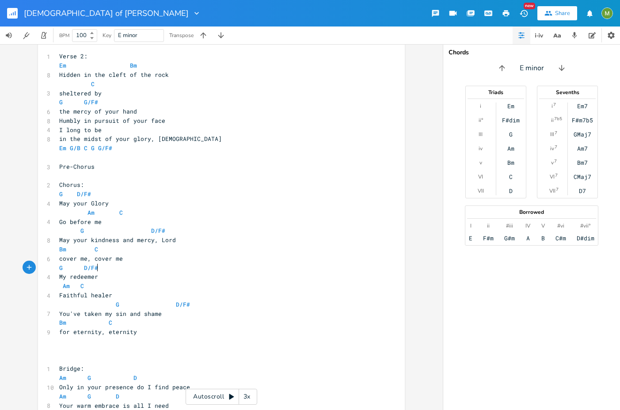
click at [325, 271] on pre "G D/F#" at bounding box center [216, 267] width 319 height 9
click at [166, 342] on pre "​" at bounding box center [216, 340] width 319 height 9
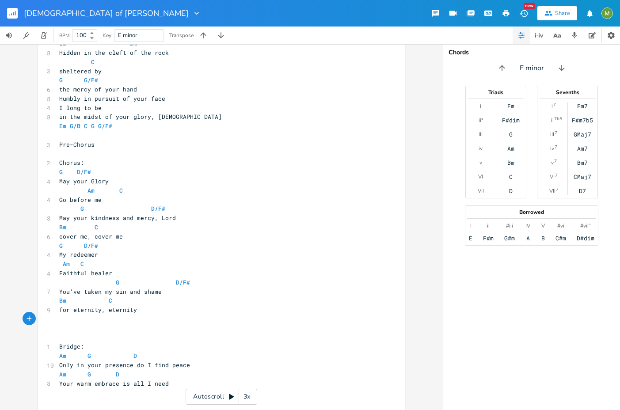
scroll to position [458, 0]
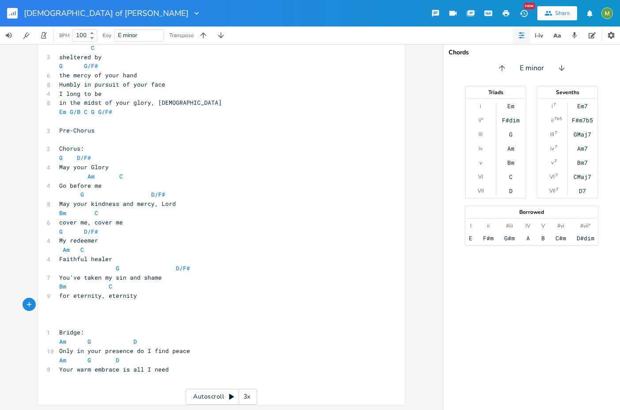
click at [129, 323] on pre "​" at bounding box center [216, 323] width 319 height 9
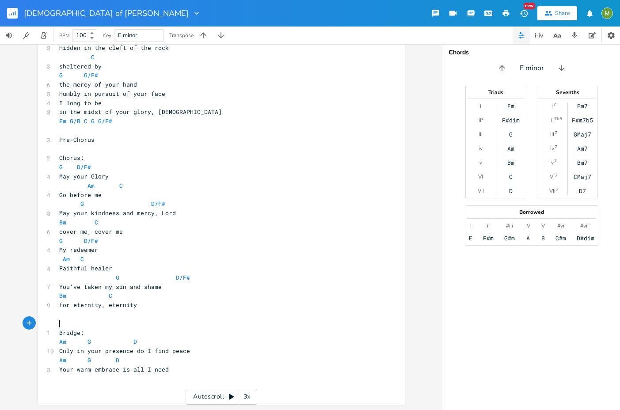
scroll to position [449, 0]
click at [130, 141] on pre "Pre-Chorus" at bounding box center [216, 139] width 319 height 9
click at [79, 314] on pre "​" at bounding box center [216, 314] width 319 height 9
click at [91, 342] on span at bounding box center [96, 341] width 11 height 9
type textarea "C"
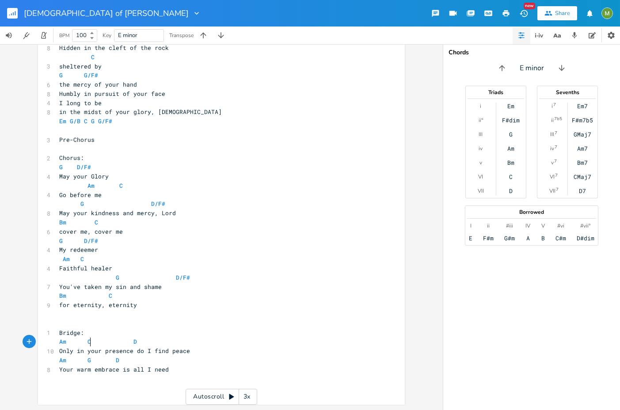
scroll to position [0, 4]
click at [222, 176] on pre "May your Glory" at bounding box center [216, 176] width 319 height 9
click at [187, 366] on pre "Your warm embrace is all I need" at bounding box center [216, 369] width 319 height 9
type textarea "Am C"
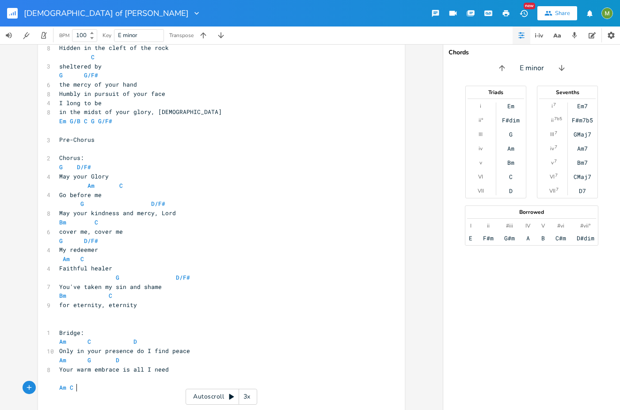
scroll to position [0, 5]
type textarea "C G D"
click at [176, 279] on span "D/F#" at bounding box center [183, 277] width 14 height 8
click at [225, 274] on pre "G D/F#" at bounding box center [216, 277] width 319 height 9
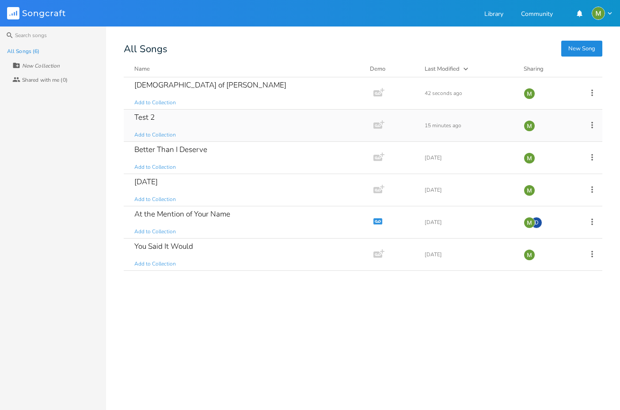
click at [146, 118] on div "Test 2" at bounding box center [144, 117] width 20 height 8
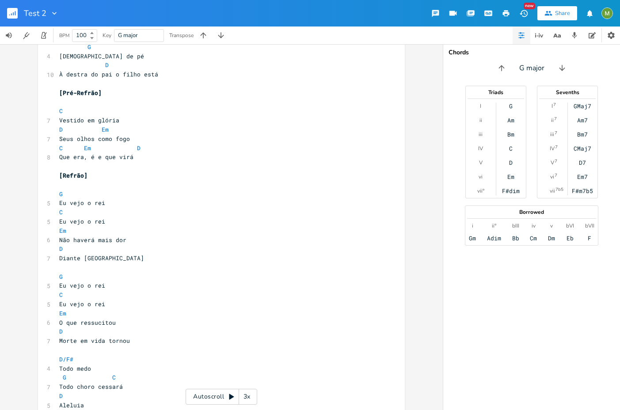
scroll to position [90, 0]
